Goal: Task Accomplishment & Management: Use online tool/utility

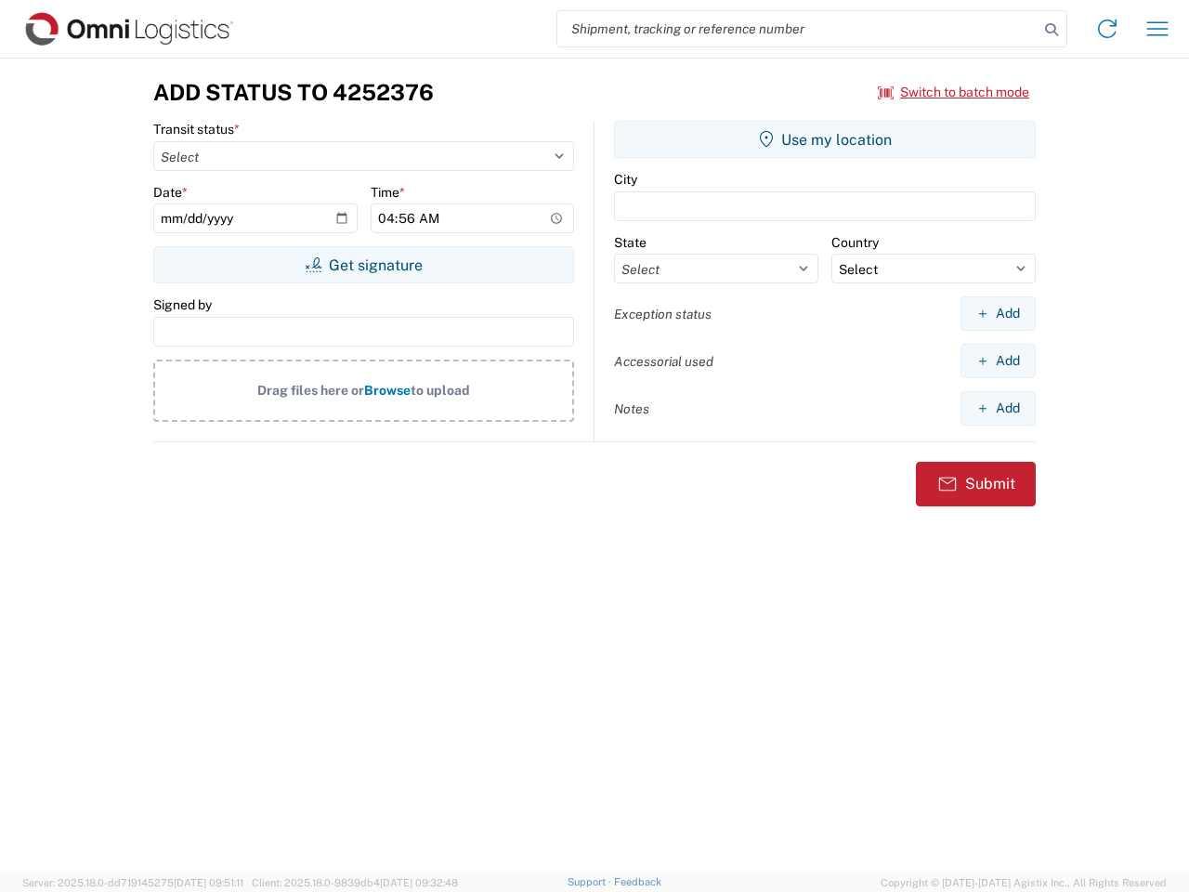
click at [798, 29] on input "search" at bounding box center [798, 28] width 481 height 35
click at [1052, 30] on icon at bounding box center [1052, 30] width 26 height 26
click at [1108, 29] on icon at bounding box center [1108, 29] width 30 height 30
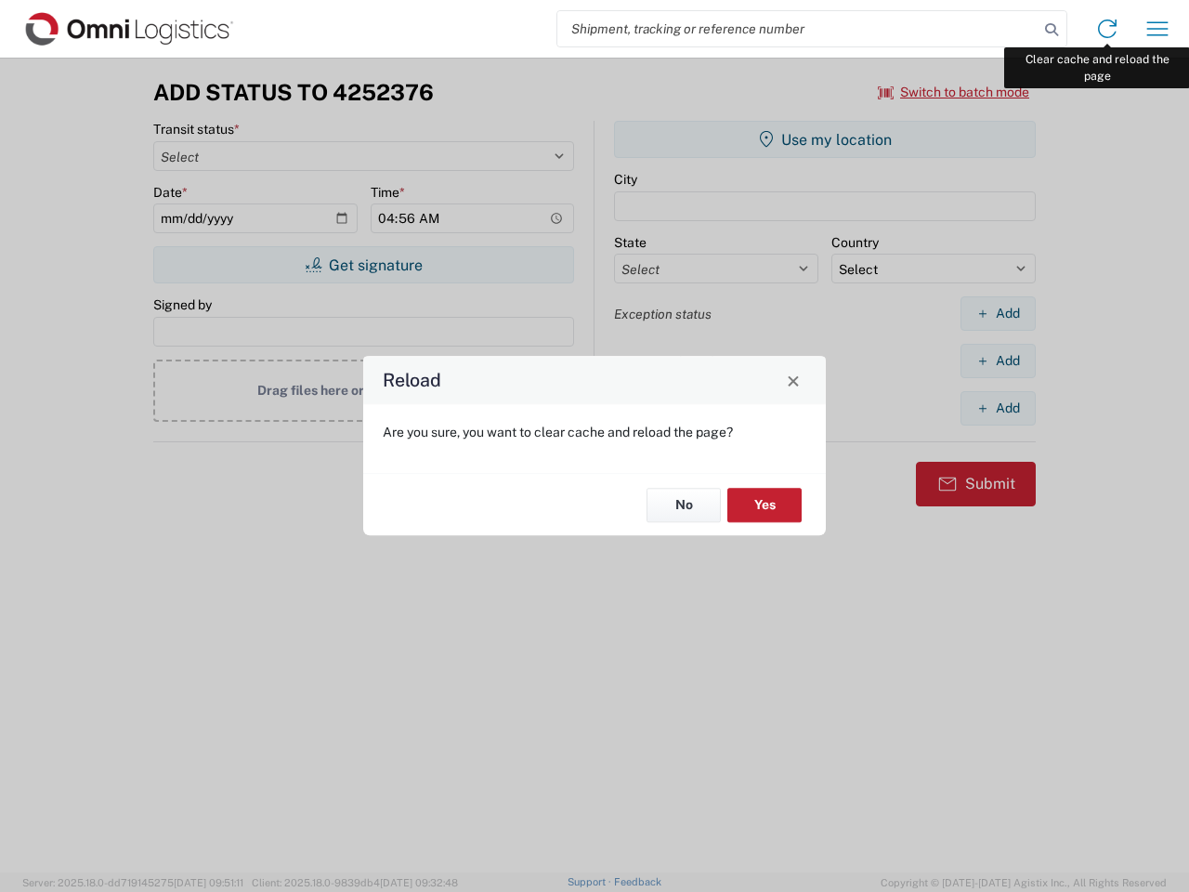
click at [1158, 29] on div "Reload Are you sure, you want to clear cache and reload the page? No Yes" at bounding box center [594, 446] width 1189 height 892
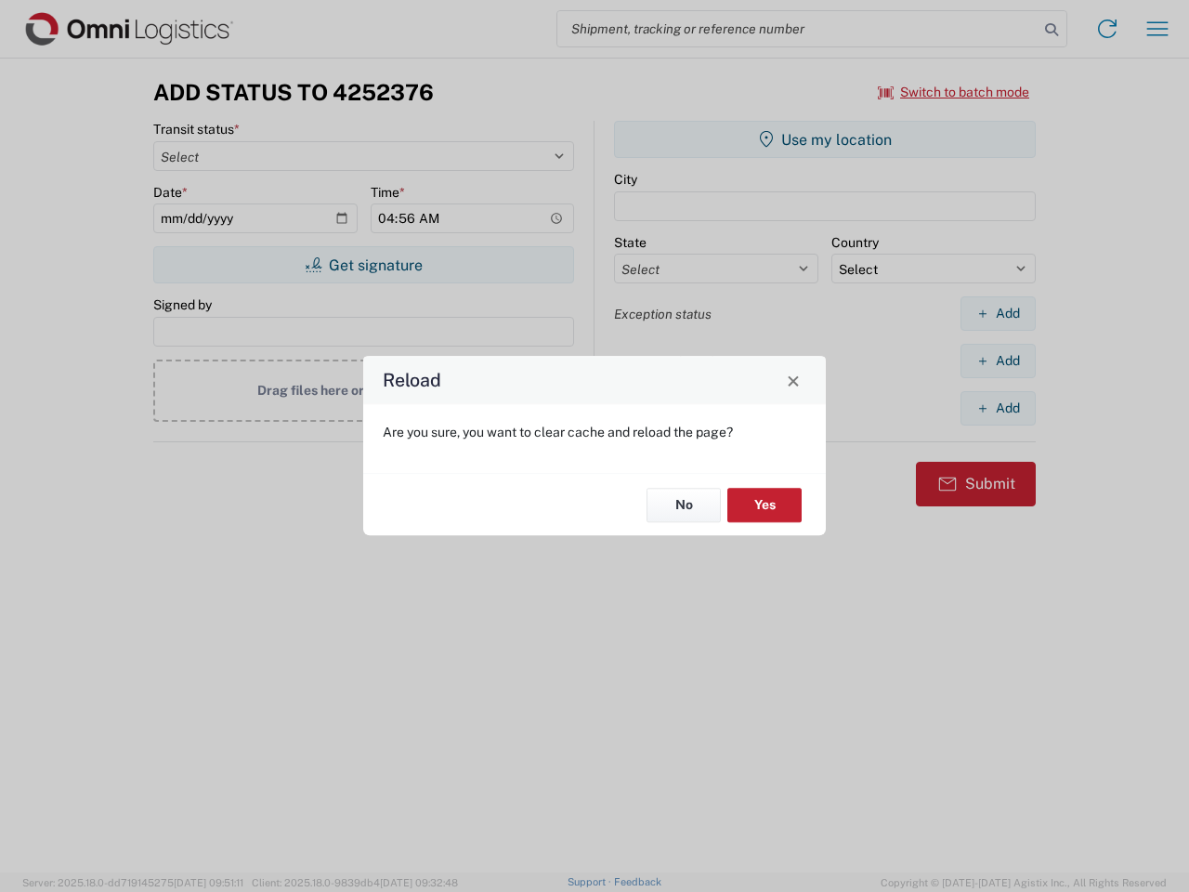
click at [954, 92] on div "Reload Are you sure, you want to clear cache and reload the page? No Yes" at bounding box center [594, 446] width 1189 height 892
click at [363, 265] on div "Reload Are you sure, you want to clear cache and reload the page? No Yes" at bounding box center [594, 446] width 1189 height 892
click at [825, 139] on div "Reload Are you sure, you want to clear cache and reload the page? No Yes" at bounding box center [594, 446] width 1189 height 892
click at [998, 313] on div "Reload Are you sure, you want to clear cache and reload the page? No Yes" at bounding box center [594, 446] width 1189 height 892
click at [998, 361] on div "Reload Are you sure, you want to clear cache and reload the page? No Yes" at bounding box center [594, 446] width 1189 height 892
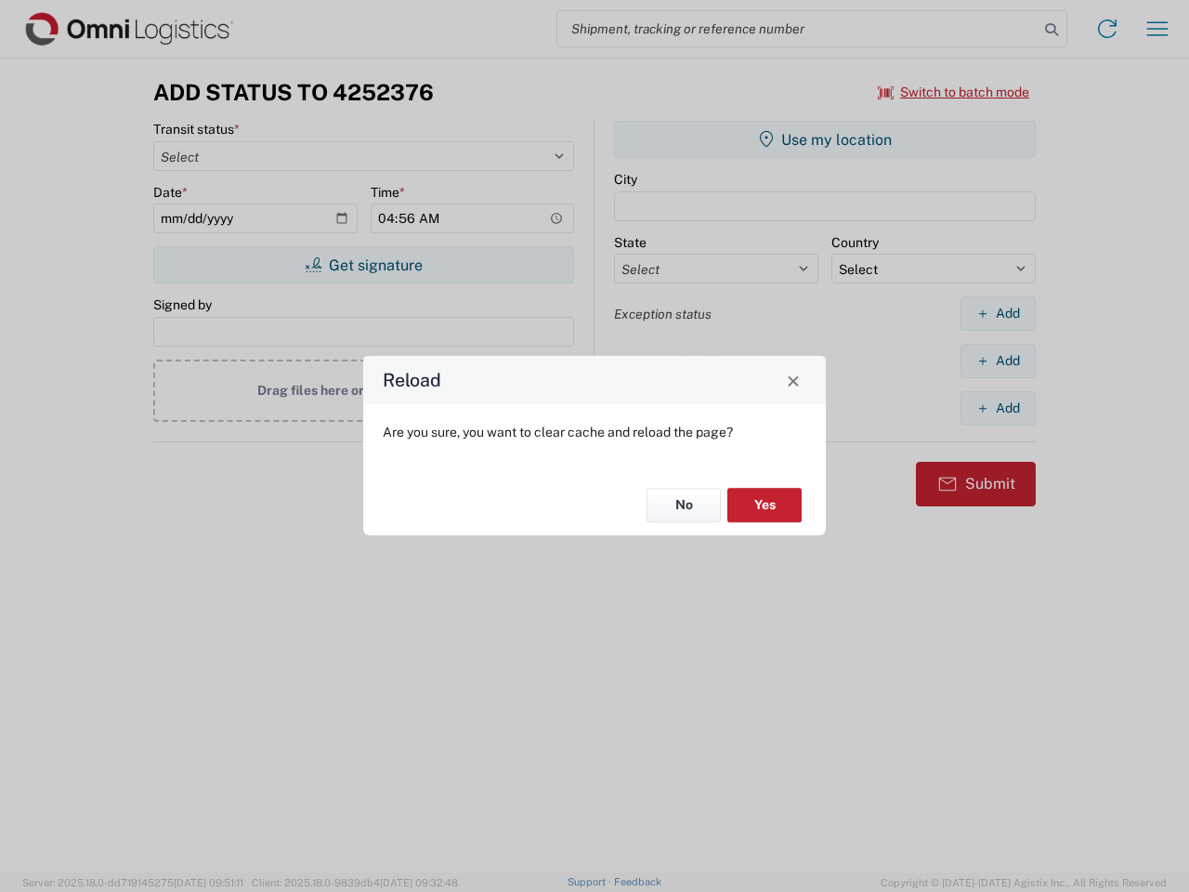
click at [998, 408] on div "Reload Are you sure, you want to clear cache and reload the page? No Yes" at bounding box center [594, 446] width 1189 height 892
